Goal: Task Accomplishment & Management: Manage account settings

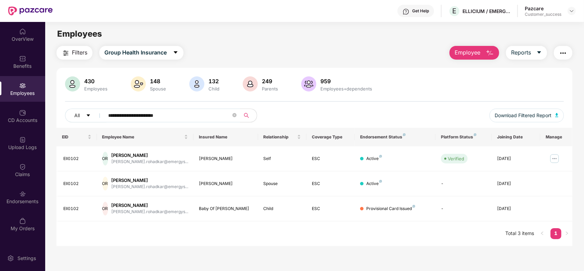
click at [570, 12] on img at bounding box center [571, 10] width 5 height 5
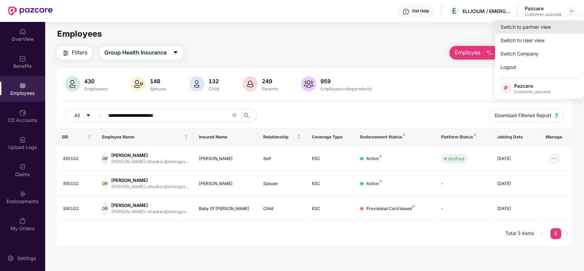
click at [536, 25] on div "Switch to partner view" at bounding box center [539, 26] width 89 height 13
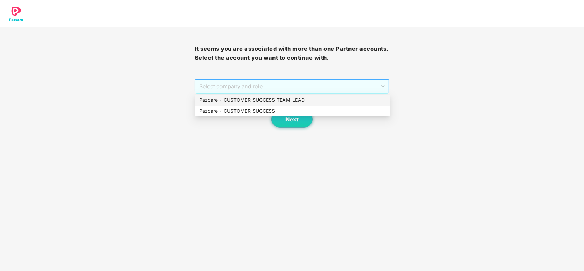
click at [288, 82] on span "Select company and role" at bounding box center [292, 86] width 186 height 13
click at [261, 112] on div "Pazcare - CUSTOMER_SUCCESS" at bounding box center [292, 111] width 187 height 8
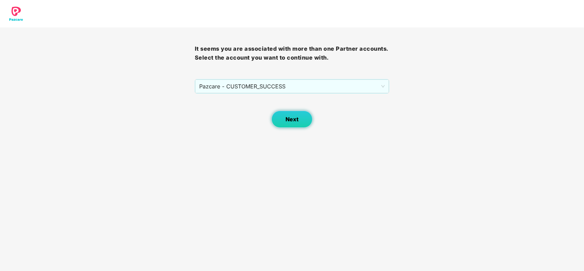
click at [292, 114] on button "Next" at bounding box center [291, 119] width 41 height 17
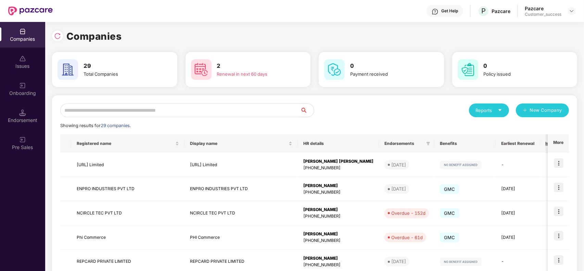
click at [168, 114] on input "text" at bounding box center [180, 110] width 240 height 14
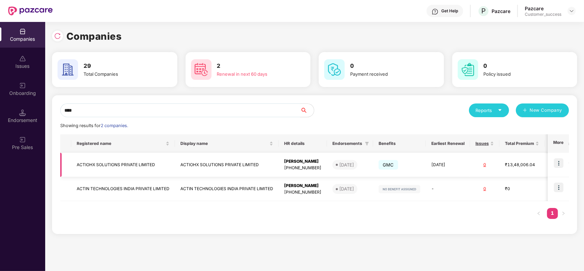
type input "****"
click at [560, 164] on img at bounding box center [559, 163] width 10 height 10
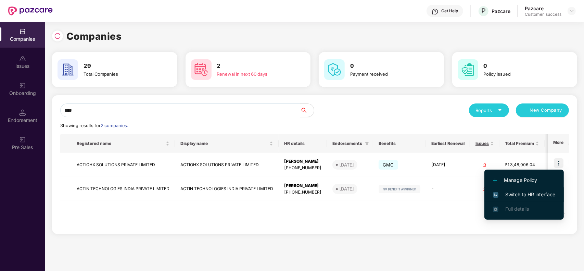
click at [521, 194] on span "Switch to HR interface" at bounding box center [524, 195] width 62 height 8
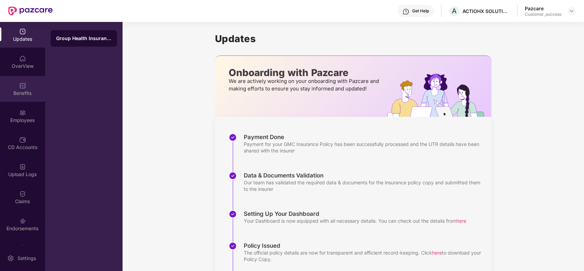
click at [22, 88] on img at bounding box center [22, 85] width 7 height 7
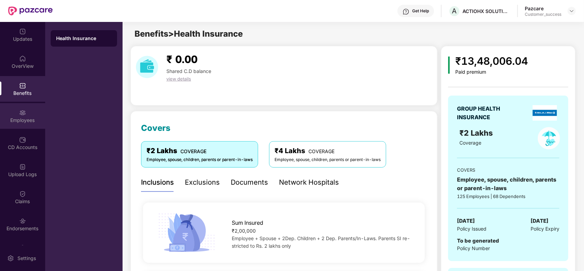
click at [33, 118] on div "Employees" at bounding box center [22, 120] width 45 height 7
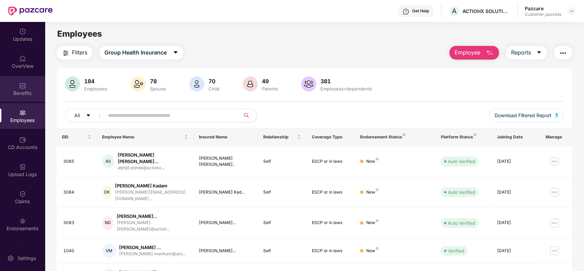
click at [23, 80] on div "Benefits" at bounding box center [22, 89] width 45 height 26
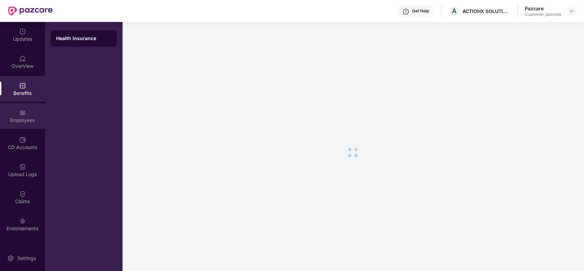
click at [30, 117] on div "Employees" at bounding box center [22, 120] width 45 height 7
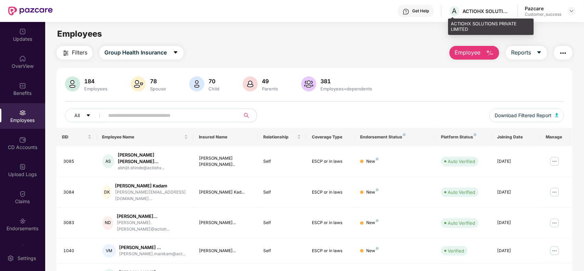
drag, startPoint x: 484, startPoint y: 13, endPoint x: 497, endPoint y: 29, distance: 20.9
click at [497, 29] on div "ACTIOHX SOLUTIONS PRIVATE LIMITED" at bounding box center [491, 26] width 86 height 16
drag, startPoint x: 479, startPoint y: 29, endPoint x: 449, endPoint y: 26, distance: 30.3
click at [449, 26] on div "ACTIOHX SOLUTIONS PRIVATE LIMITED" at bounding box center [491, 26] width 86 height 16
copy div "ACTIOHX SOLUTIONS PRIVATE LIMITED"
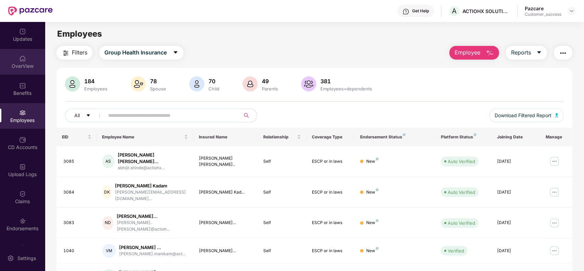
click at [23, 73] on div "OverView" at bounding box center [22, 62] width 45 height 26
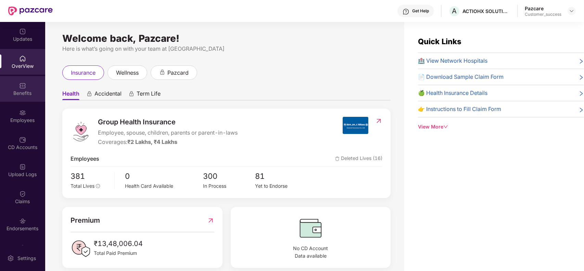
click at [21, 92] on div "Benefits" at bounding box center [22, 93] width 45 height 7
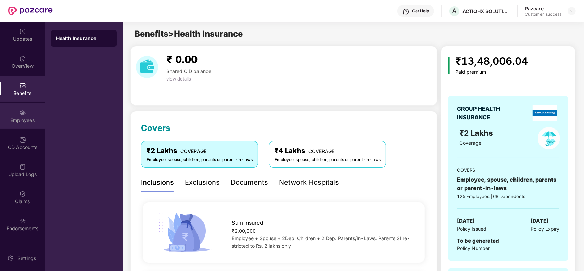
click at [26, 113] on div "Employees" at bounding box center [22, 116] width 45 height 26
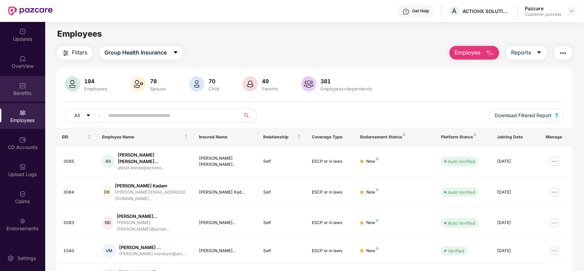
click at [24, 89] on div "Benefits" at bounding box center [22, 89] width 45 height 26
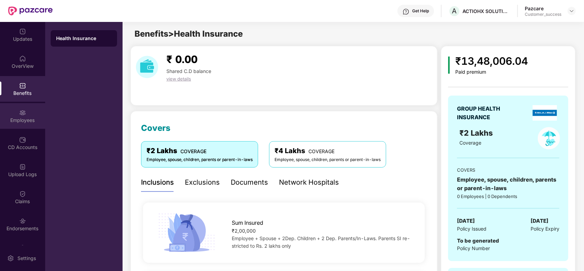
click at [30, 117] on div "Employees" at bounding box center [22, 120] width 45 height 7
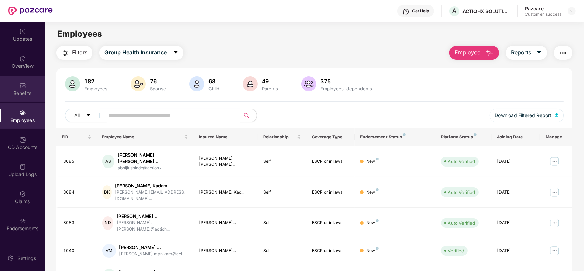
click at [25, 85] on img at bounding box center [22, 85] width 7 height 7
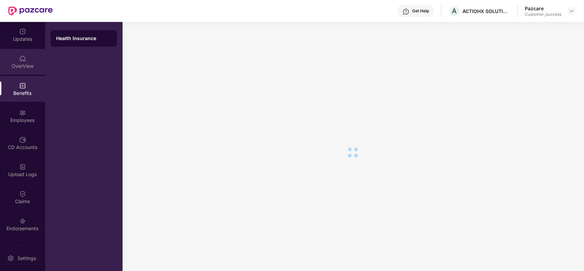
click at [21, 69] on div "OverView" at bounding box center [22, 62] width 45 height 26
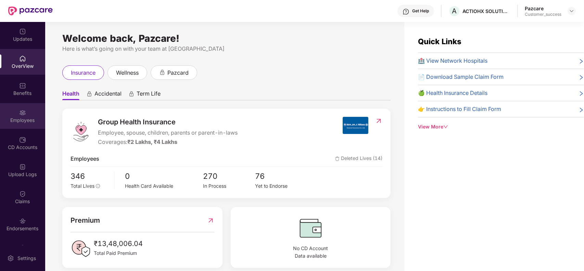
click at [21, 113] on img at bounding box center [22, 112] width 7 height 7
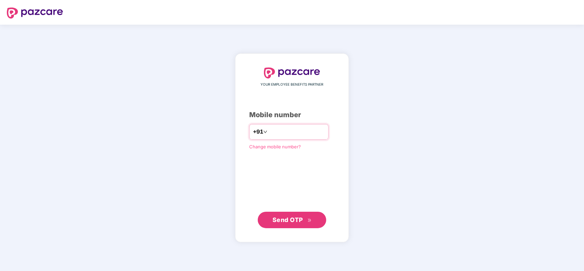
click at [302, 132] on input "number" at bounding box center [297, 131] width 56 height 11
type input "**********"
click at [293, 213] on button "Send OTP" at bounding box center [292, 220] width 68 height 16
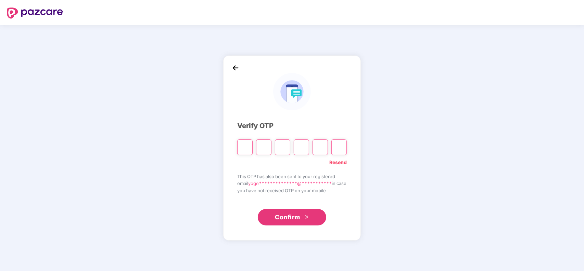
type input "*"
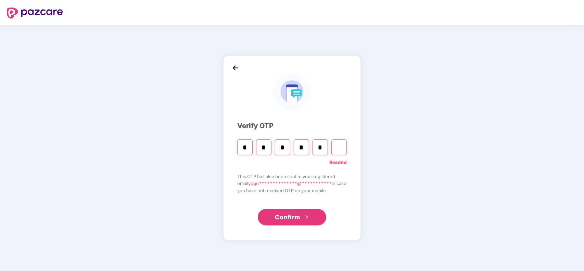
type input "*"
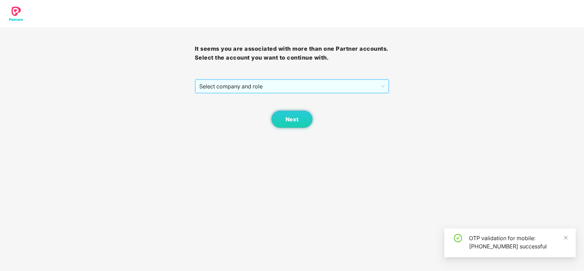
click at [265, 82] on span "Select company and role" at bounding box center [292, 86] width 186 height 13
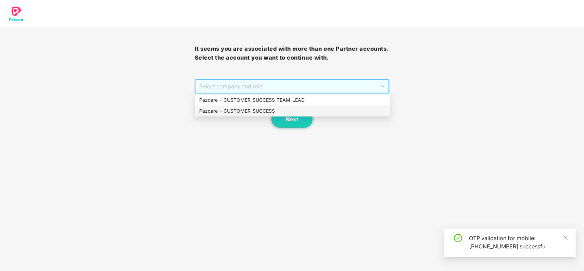
click at [251, 111] on div "Pazcare - CUSTOMER_SUCCESS" at bounding box center [292, 111] width 187 height 8
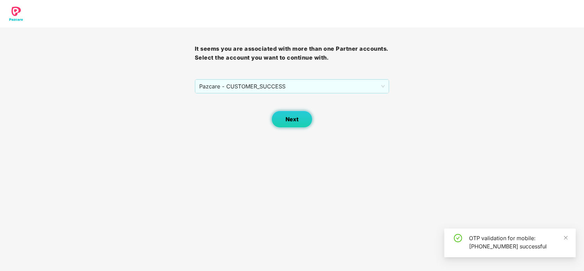
click at [286, 116] on span "Next" at bounding box center [291, 119] width 13 height 7
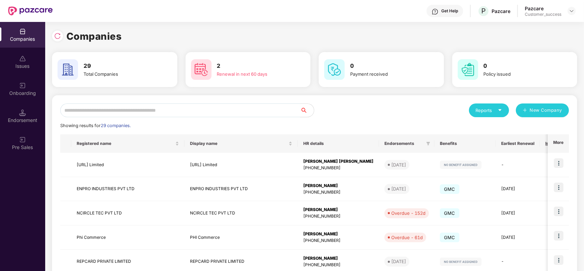
click at [233, 108] on input "text" at bounding box center [180, 110] width 240 height 14
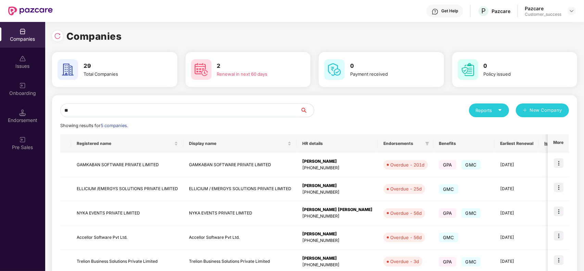
click at [231, 113] on input "**" at bounding box center [180, 110] width 240 height 14
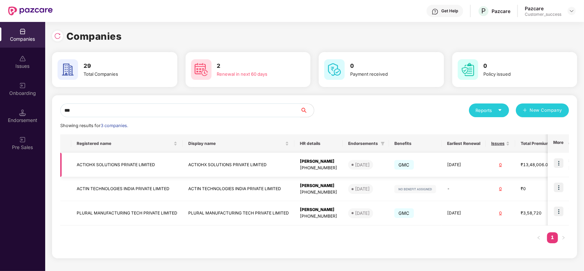
type input "***"
click at [558, 165] on img at bounding box center [559, 163] width 10 height 10
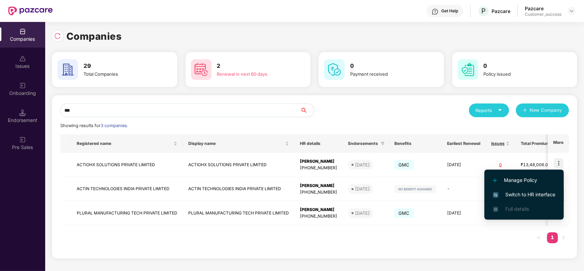
click at [508, 196] on span "Switch to HR interface" at bounding box center [524, 195] width 62 height 8
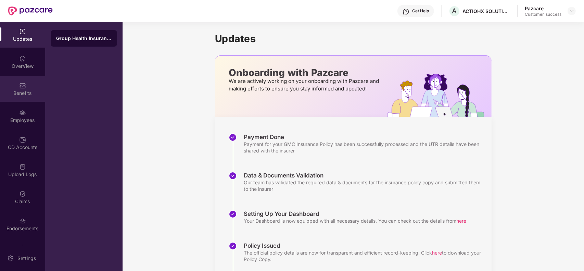
click at [26, 82] on div "Benefits" at bounding box center [22, 89] width 45 height 26
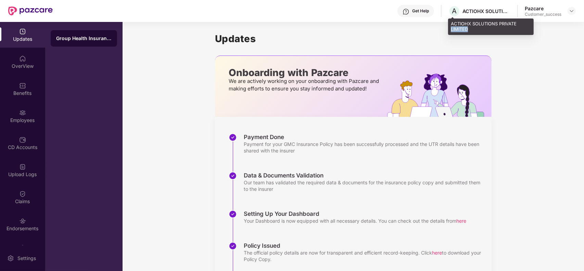
drag, startPoint x: 477, startPoint y: 31, endPoint x: 450, endPoint y: 27, distance: 27.8
click at [450, 27] on div "ACTIOHX SOLUTIONS PRIVATE LIMITED" at bounding box center [491, 26] width 86 height 16
copy div "ACTIOHX SOLUTIONS PRIVATE LIMITED"
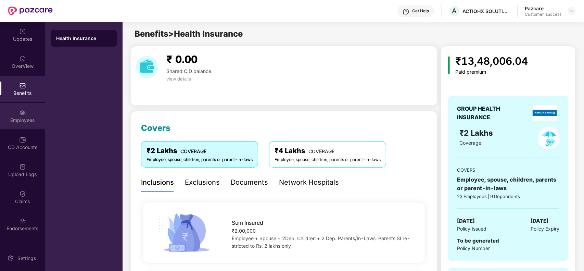
click at [23, 122] on div "Employees" at bounding box center [22, 120] width 45 height 7
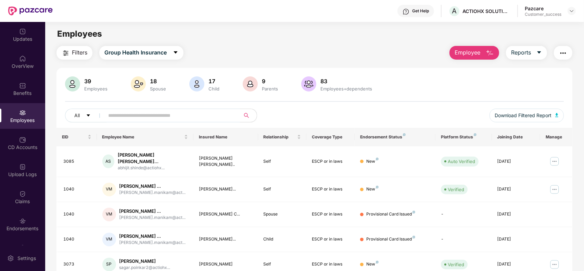
click at [322, 122] on div "All Download Filtered Report" at bounding box center [314, 117] width 499 height 19
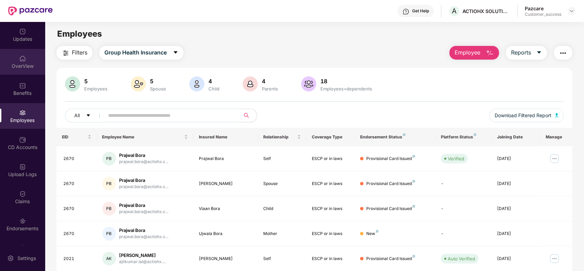
click at [20, 63] on div "OverView" at bounding box center [22, 66] width 45 height 7
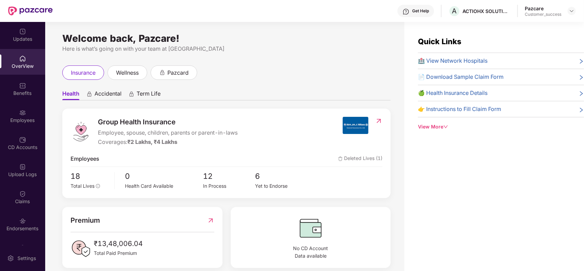
click at [31, 90] on div "Benefits" at bounding box center [22, 93] width 45 height 7
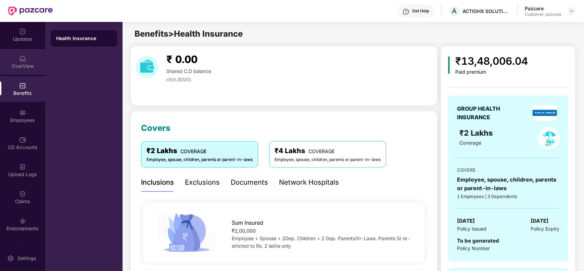
click at [26, 71] on div "OverView" at bounding box center [22, 62] width 45 height 26
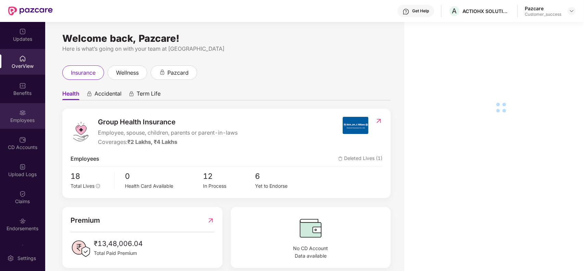
click at [23, 114] on img at bounding box center [22, 112] width 7 height 7
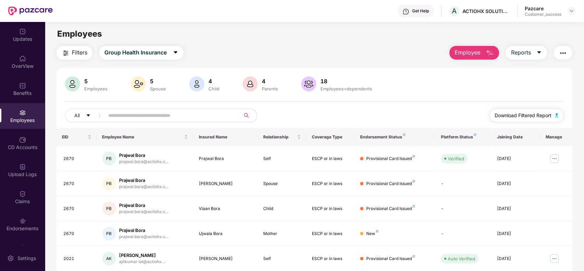
click at [541, 116] on span "Download Filtered Report" at bounding box center [523, 116] width 57 height 8
